Goal: Check status: Check status

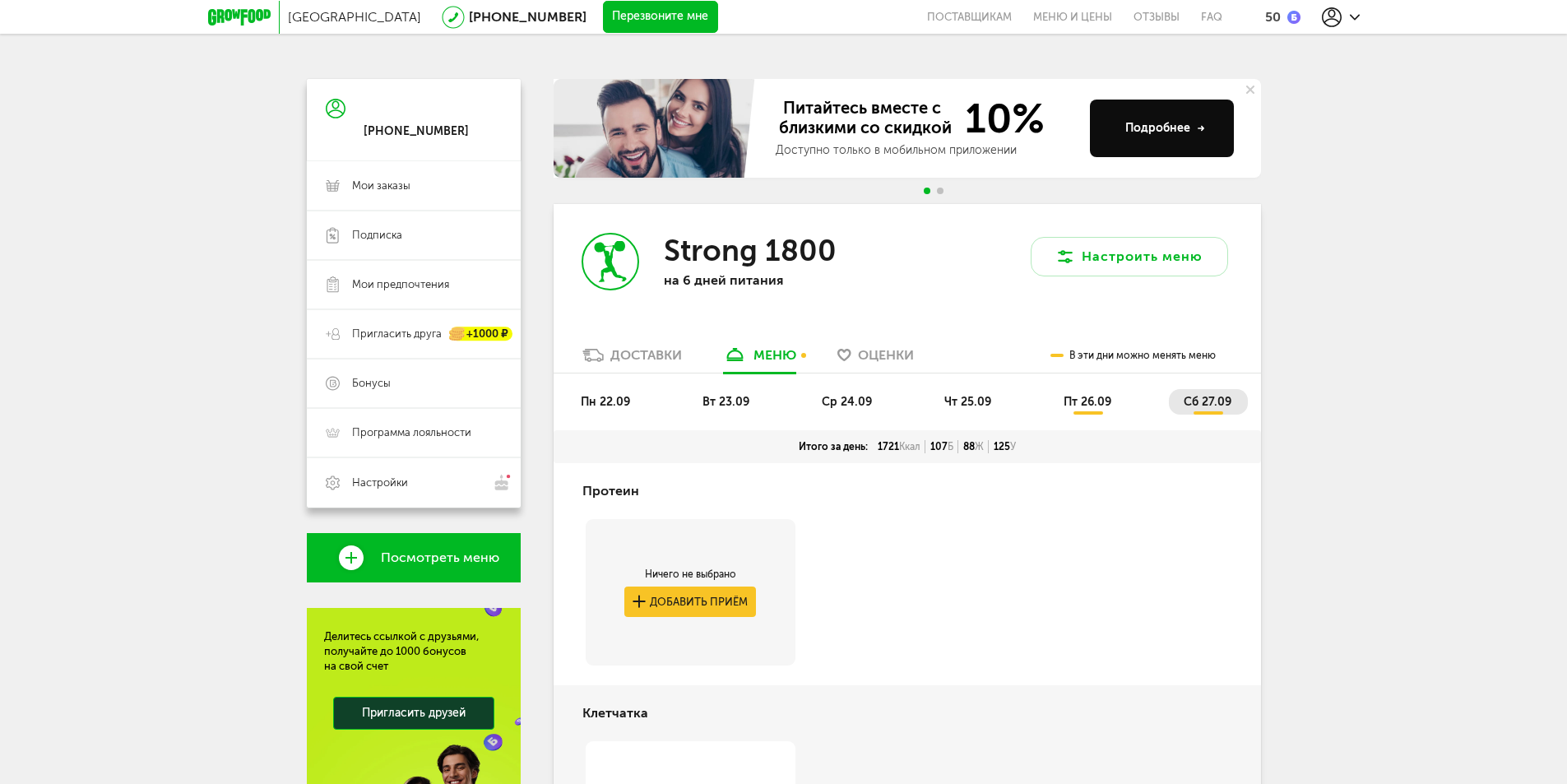
click at [660, 353] on div "Доставки" at bounding box center [646, 355] width 71 height 16
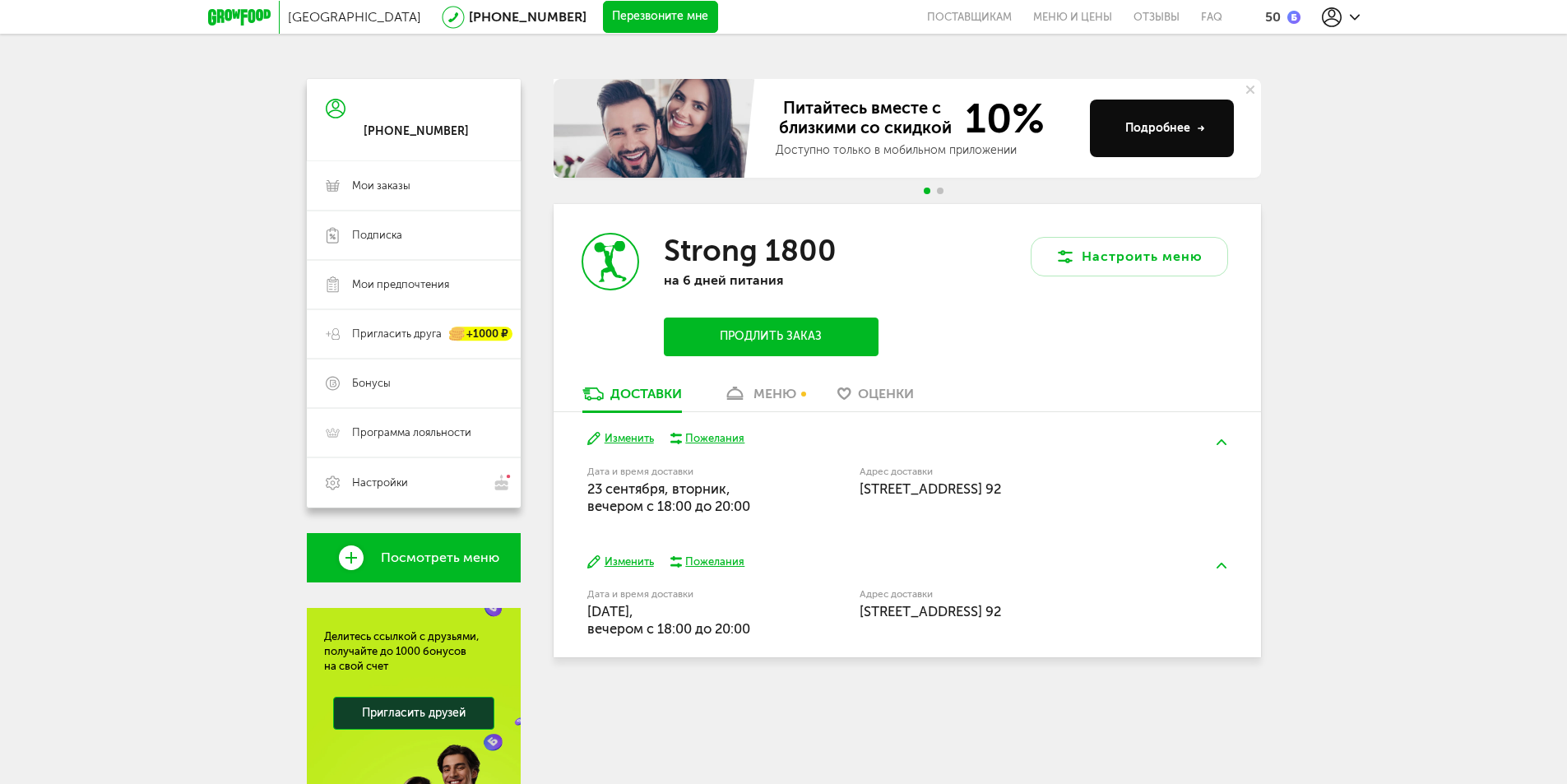
click at [763, 403] on link "меню" at bounding box center [759, 398] width 89 height 27
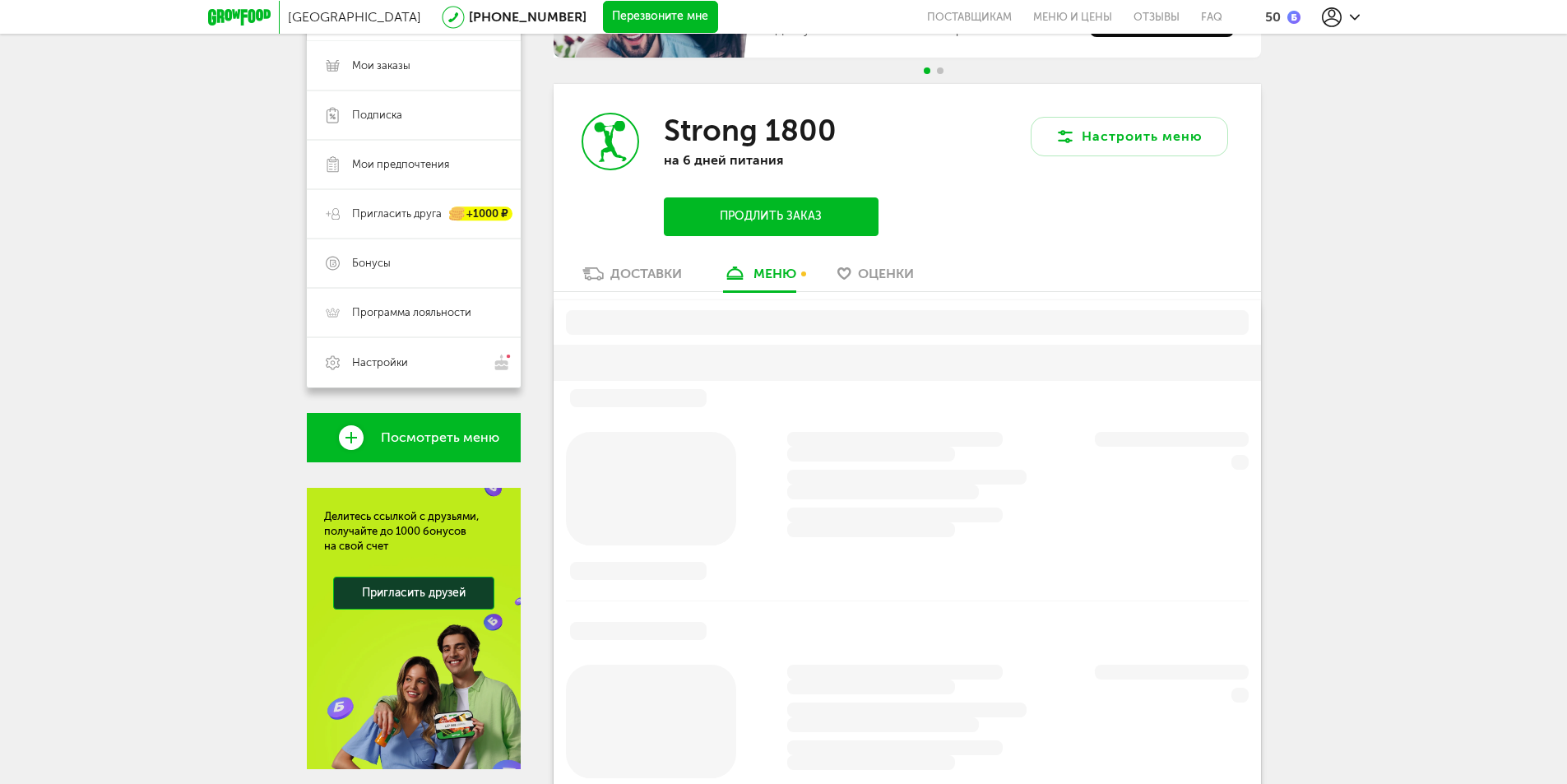
scroll to position [163, 0]
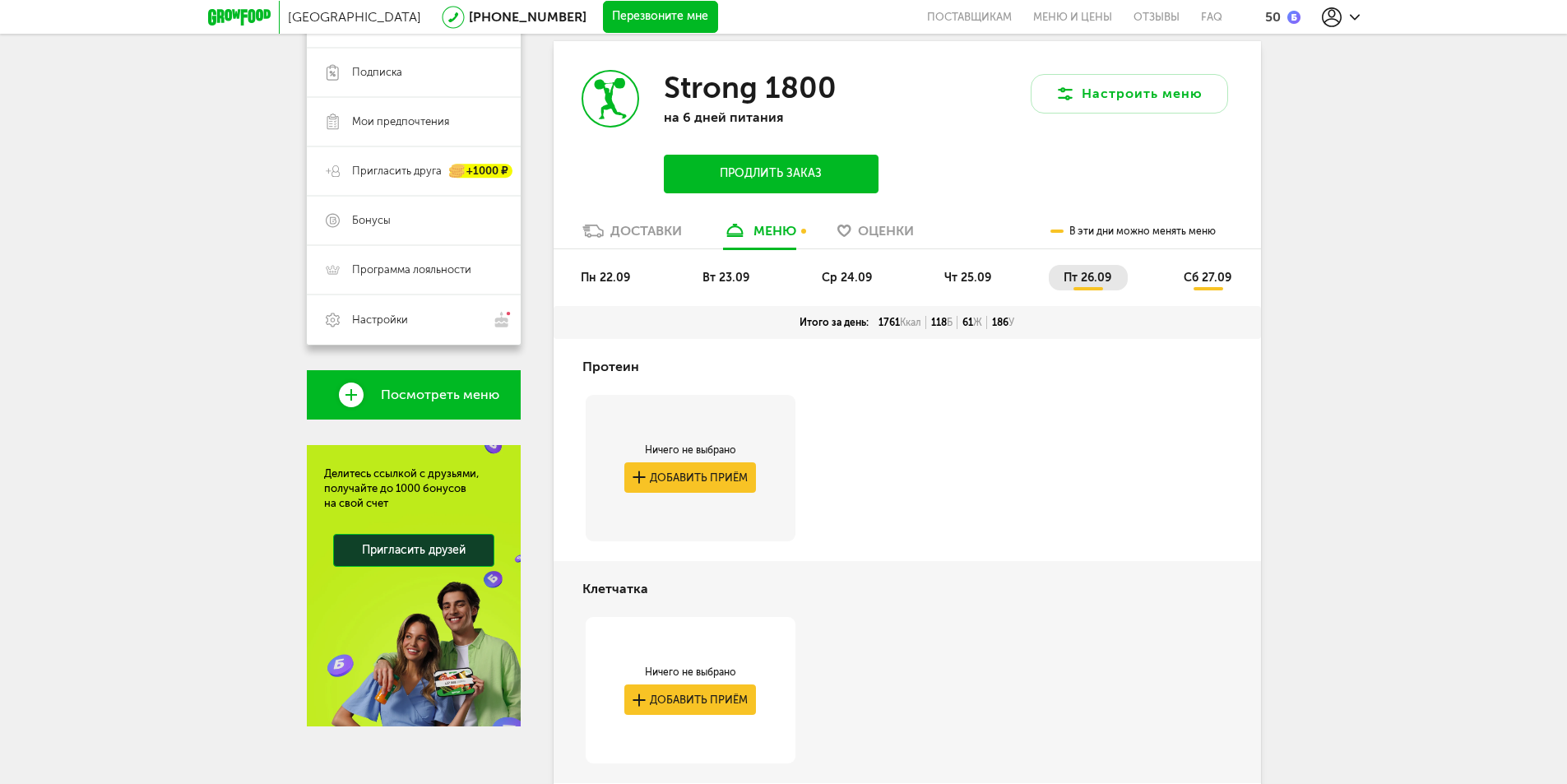
click at [651, 235] on div "Доставки" at bounding box center [646, 231] width 71 height 16
